Goal: Navigation & Orientation: Find specific page/section

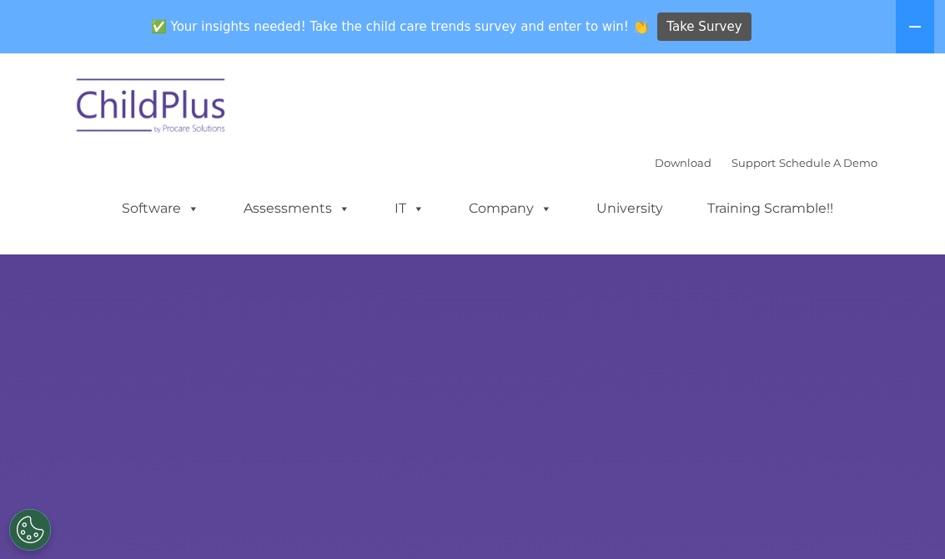
select select "MEDIUM"
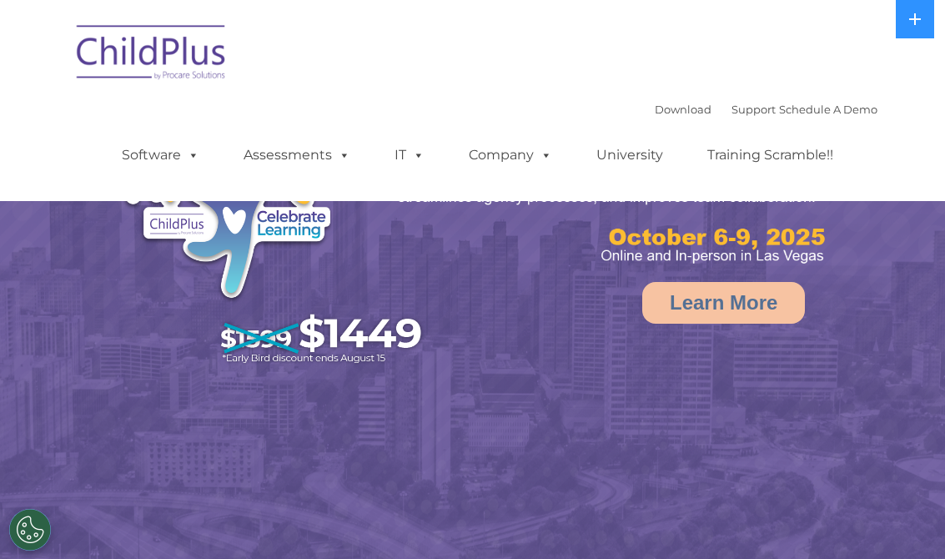
select select "MEDIUM"
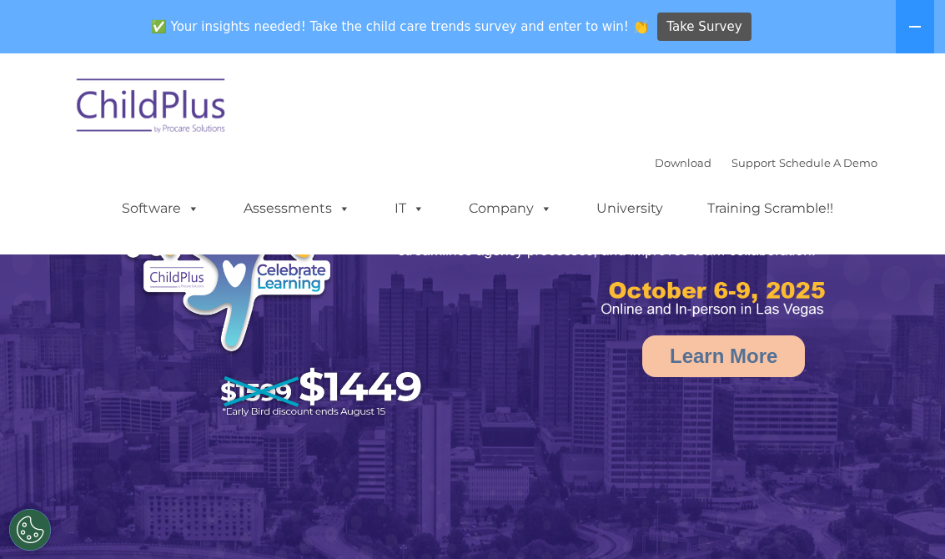
select select "MEDIUM"
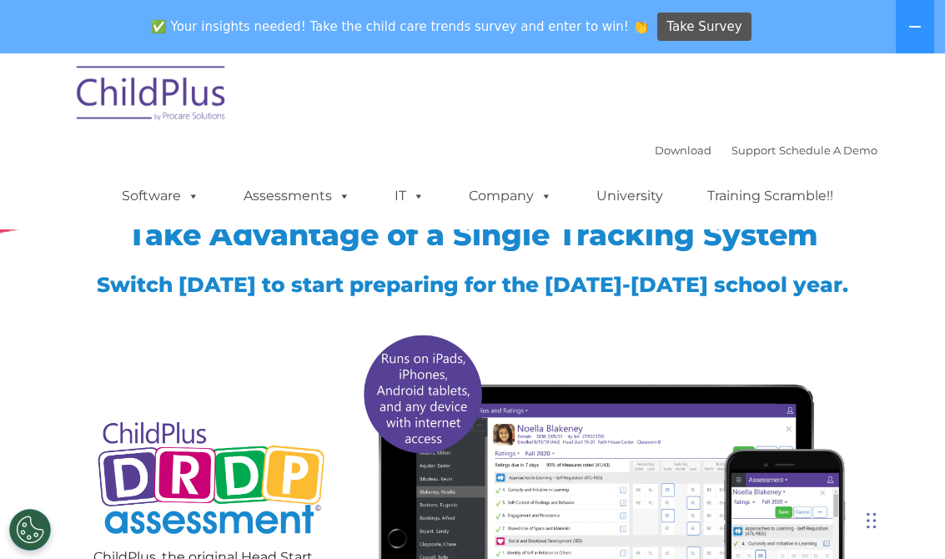
click at [198, 98] on img at bounding box center [151, 95] width 167 height 83
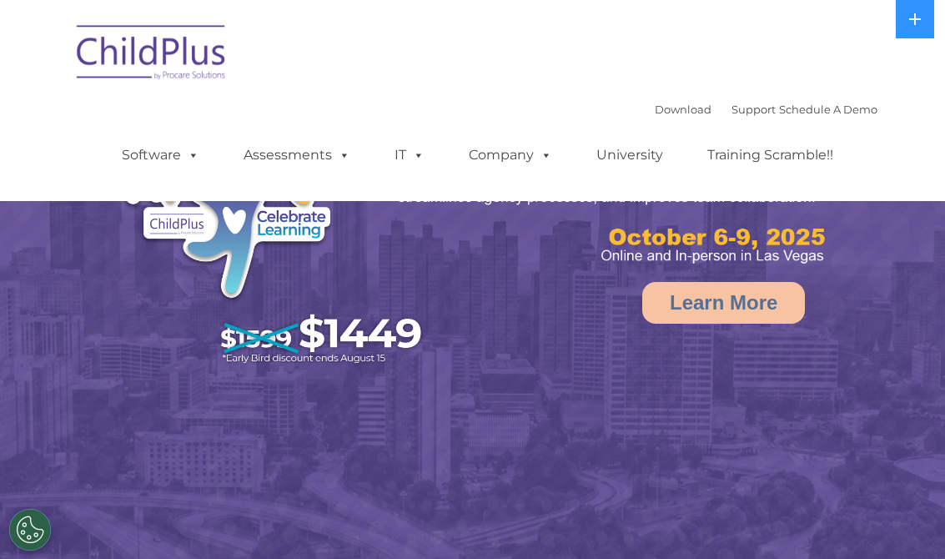
select select "MEDIUM"
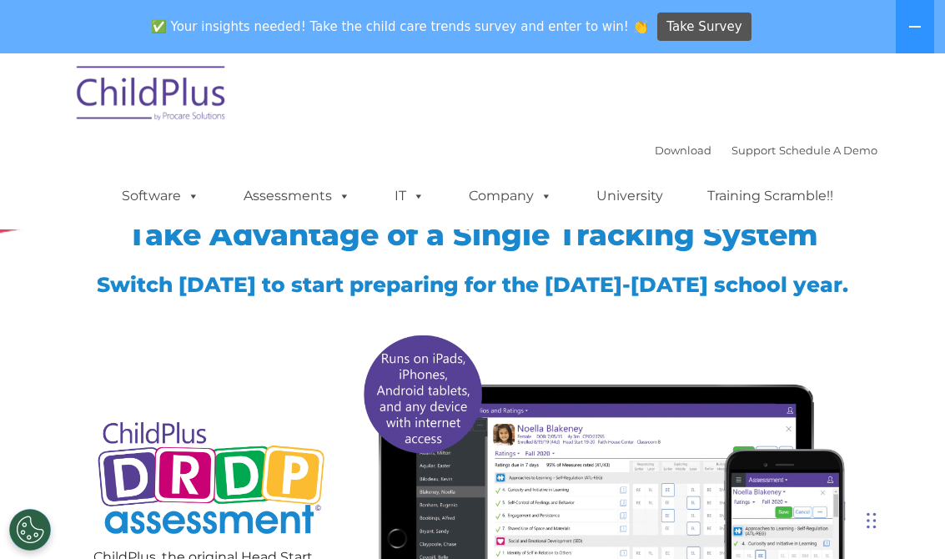
click at [934, 34] on button at bounding box center [915, 26] width 38 height 53
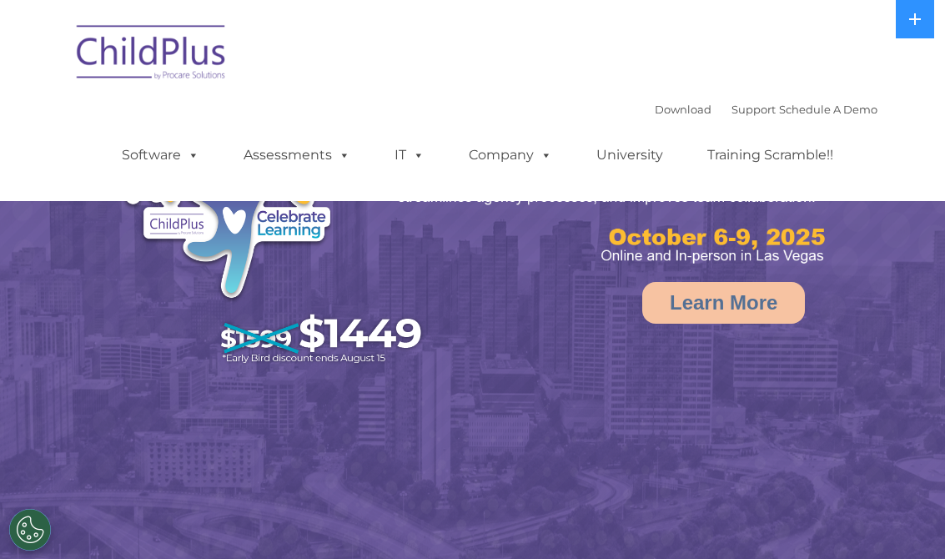
select select "MEDIUM"
